Goal: Task Accomplishment & Management: Manage account settings

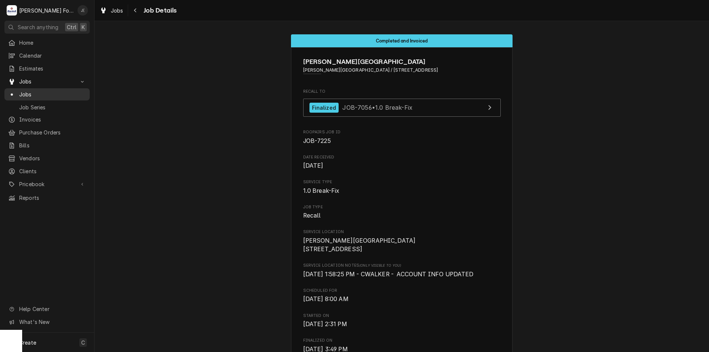
scroll to position [1485, 0]
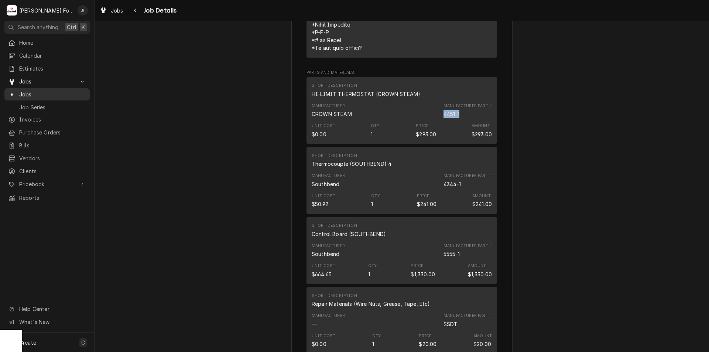
click at [57, 91] on span "Jobs" at bounding box center [52, 95] width 67 height 8
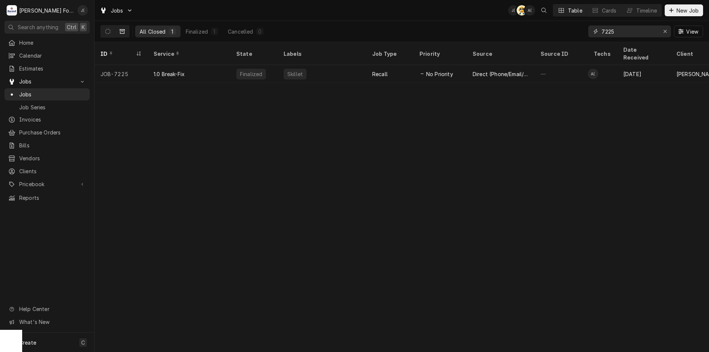
drag, startPoint x: 664, startPoint y: 32, endPoint x: 651, endPoint y: 31, distance: 13.3
click at [659, 31] on div "7225" at bounding box center [630, 31] width 83 height 12
click at [644, 33] on input "7225" at bounding box center [629, 31] width 55 height 12
drag, startPoint x: 641, startPoint y: 36, endPoint x: 578, endPoint y: 29, distance: 63.9
click at [578, 29] on div "All Closed 1 Finalized 1 Cancelled 0 7225 View" at bounding box center [402, 31] width 603 height 21
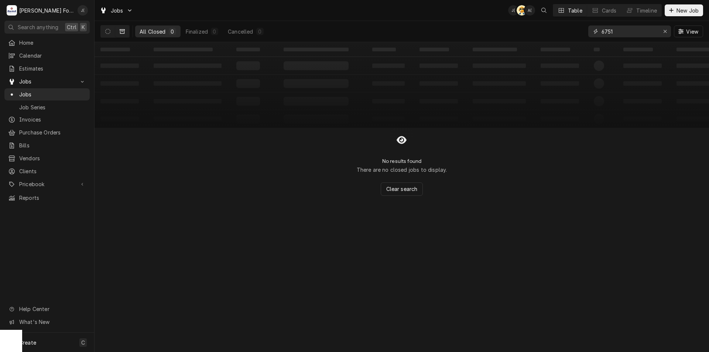
type input "6751"
click at [124, 31] on icon "Dynamic Content Wrapper" at bounding box center [122, 31] width 5 height 5
click at [147, 32] on div "All Closed" at bounding box center [153, 32] width 26 height 8
click at [108, 30] on icon "Dynamic Content Wrapper" at bounding box center [107, 31] width 5 height 5
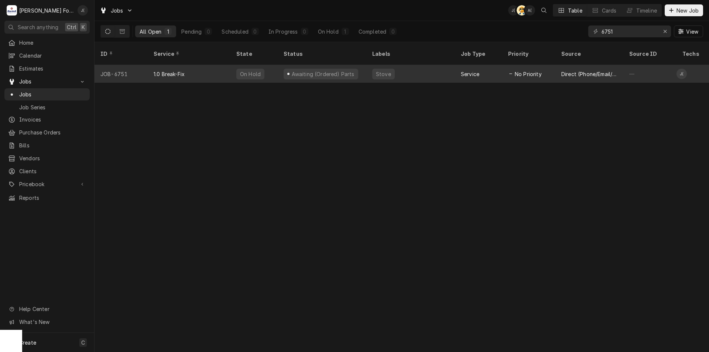
click at [142, 68] on div "JOB-6751" at bounding box center [121, 74] width 53 height 18
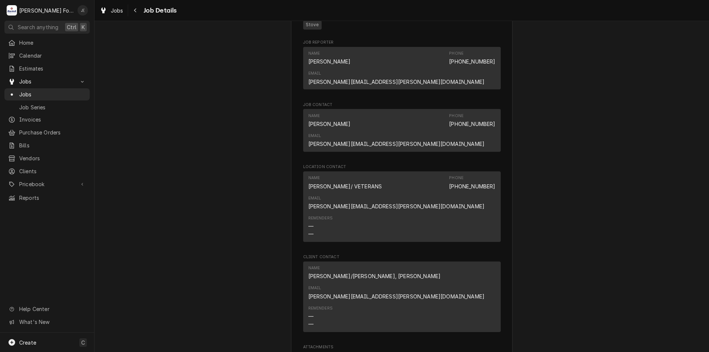
scroll to position [850, 0]
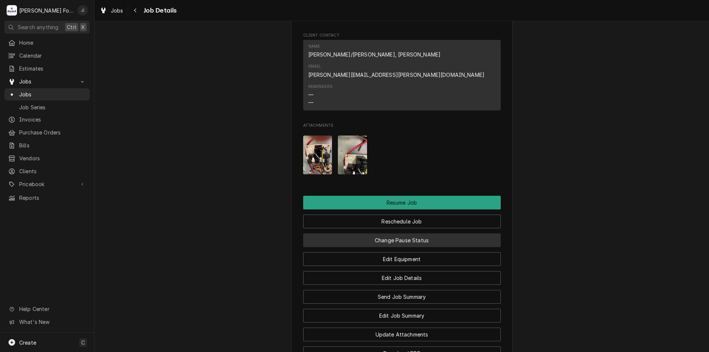
click at [425, 234] on button "Change Pause Status" at bounding box center [402, 241] width 198 height 14
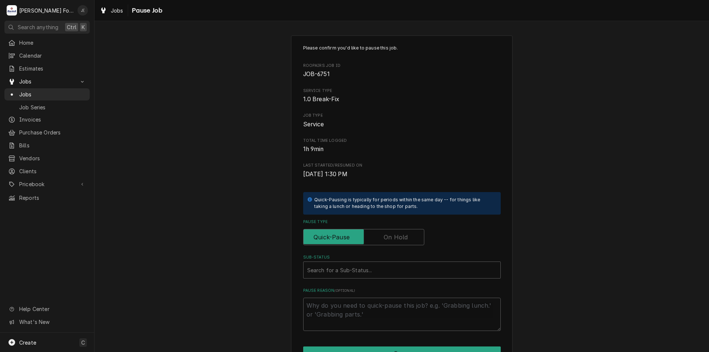
click at [393, 240] on label "Pause Type" at bounding box center [363, 237] width 121 height 16
click at [393, 240] on input "Pause Type" at bounding box center [364, 237] width 115 height 16
checkbox input "true"
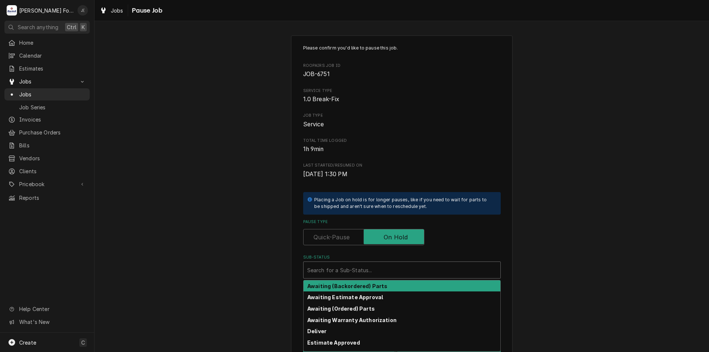
click at [381, 273] on div "Sub-Status" at bounding box center [402, 269] width 190 height 13
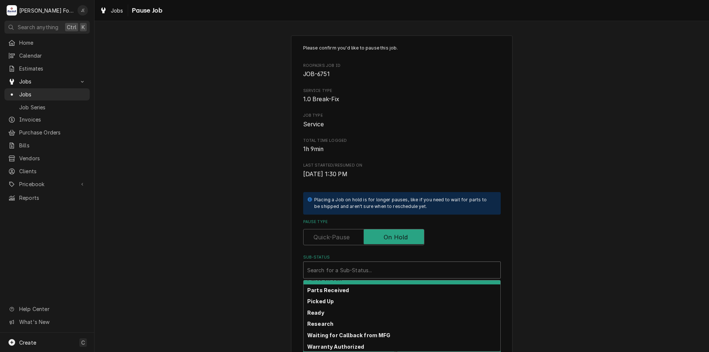
scroll to position [121, 0]
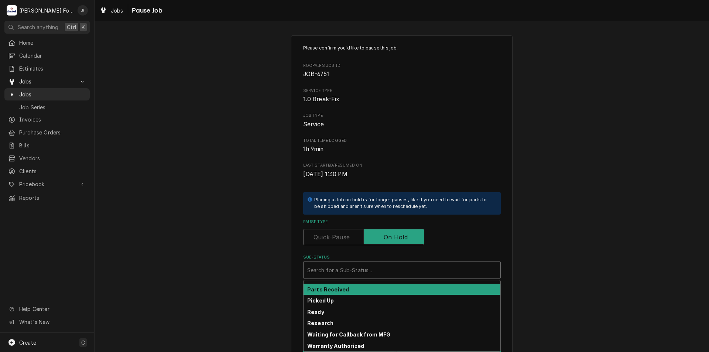
click at [372, 290] on div "Parts Received" at bounding box center [402, 289] width 197 height 11
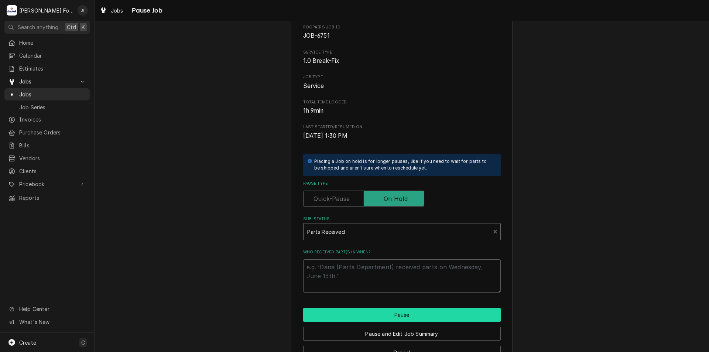
scroll to position [62, 0]
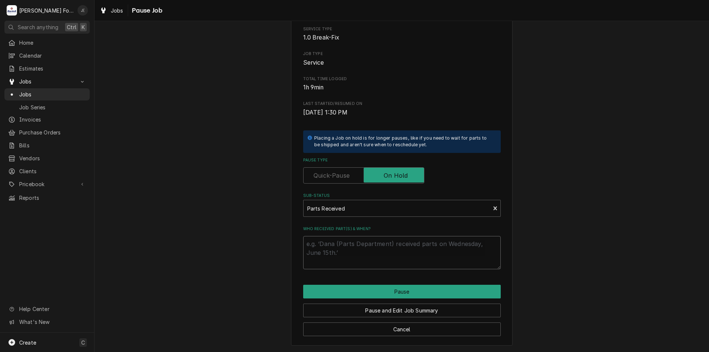
click at [350, 248] on textarea "Who received part(s) & when?" at bounding box center [402, 252] width 198 height 33
type textarea "x"
type textarea "1"
type textarea "x"
type textarea "10"
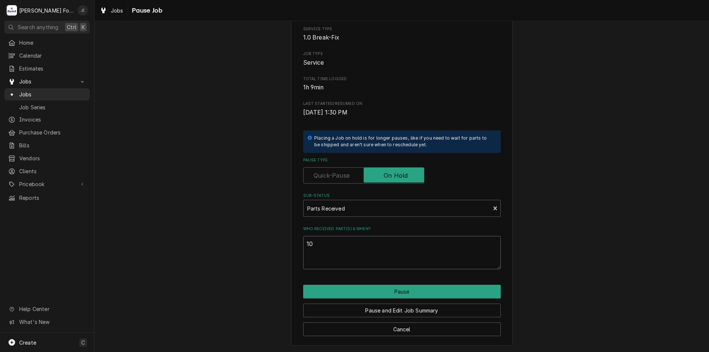
type textarea "x"
type textarea "10/"
type textarea "x"
type textarea "10/0"
type textarea "x"
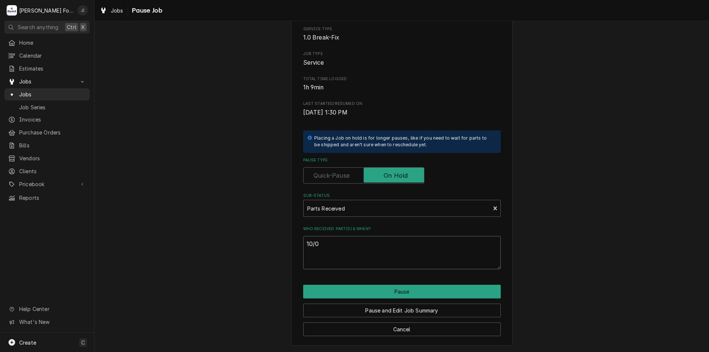
type textarea "10/03"
type textarea "x"
type textarea "10/03/"
type textarea "x"
type textarea "10/03/2"
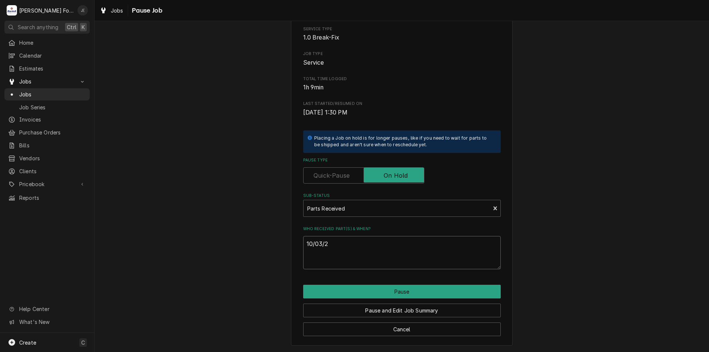
type textarea "x"
type textarea "10/03/20"
type textarea "x"
type textarea "10/03/202"
type textarea "x"
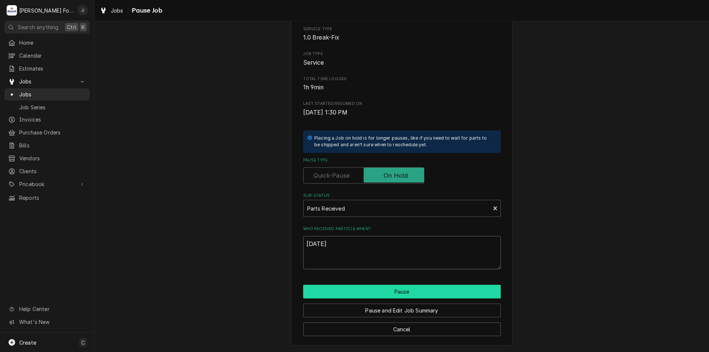
type textarea "10/03/2025"
click at [388, 292] on button "Pause" at bounding box center [402, 292] width 198 height 14
type textarea "x"
